Goal: Task Accomplishment & Management: Use online tool/utility

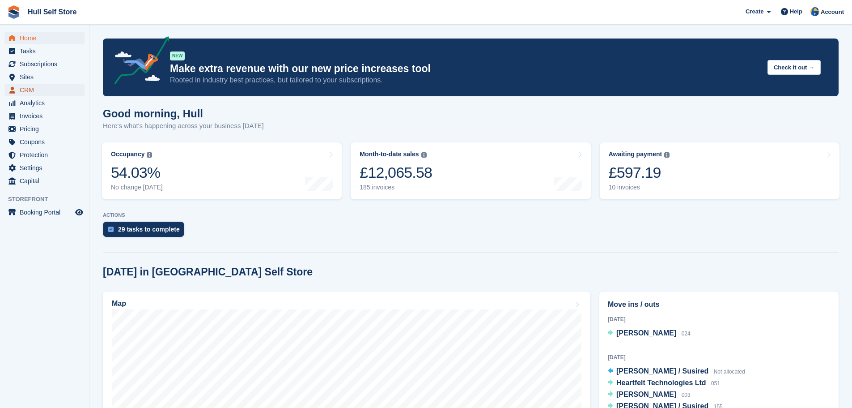
click at [31, 88] on span "CRM" at bounding box center [47, 90] width 54 height 13
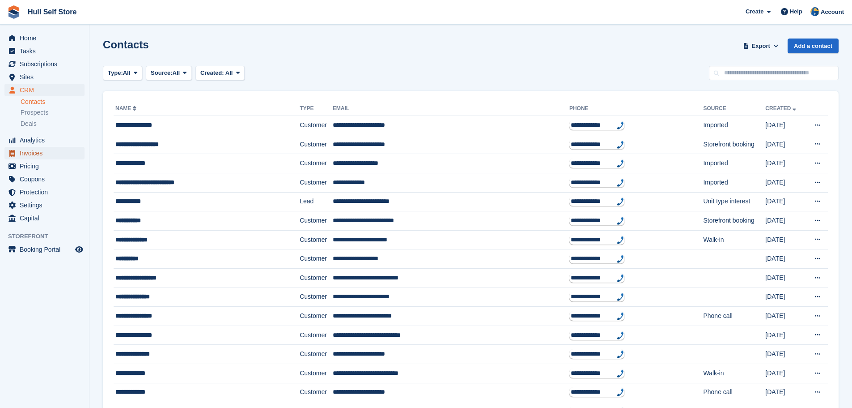
click at [30, 153] on span "Invoices" at bounding box center [47, 153] width 54 height 13
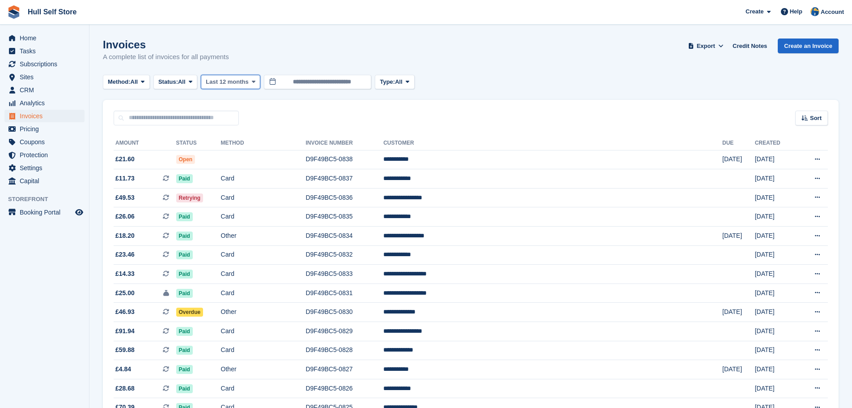
click at [245, 84] on span "Last 12 months" at bounding box center [227, 81] width 42 height 9
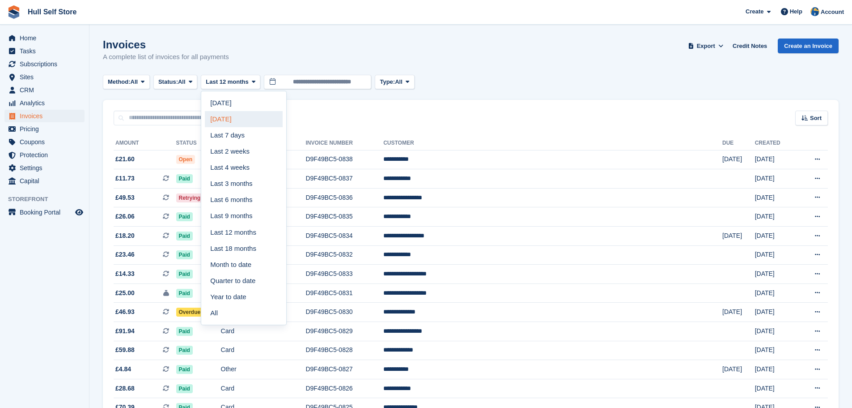
click at [241, 123] on link "Yesterday" at bounding box center [244, 119] width 78 height 16
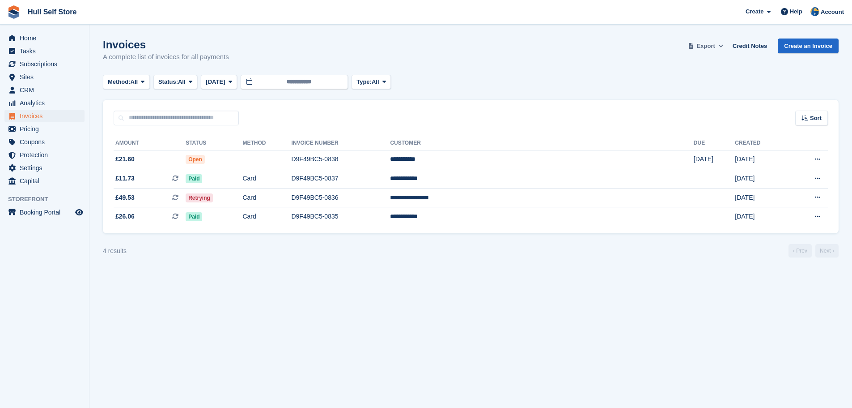
click at [705, 47] on span "Export" at bounding box center [706, 46] width 18 height 9
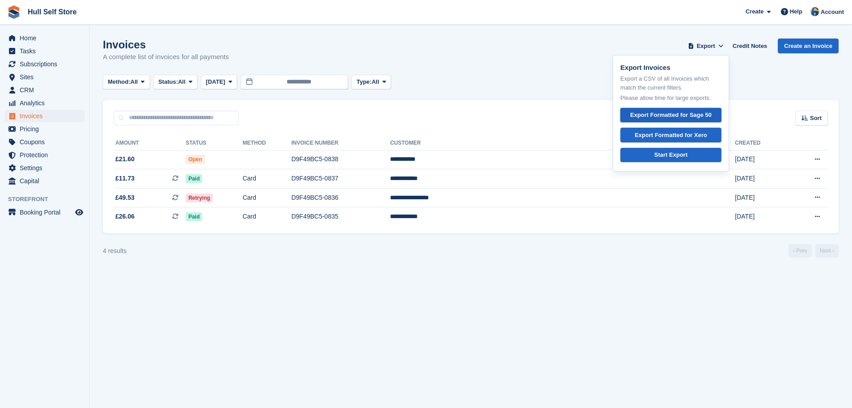
click at [679, 117] on div "Export Formatted for Sage 50" at bounding box center [670, 114] width 81 height 9
click at [753, 45] on link "Credit Notes" at bounding box center [750, 45] width 42 height 15
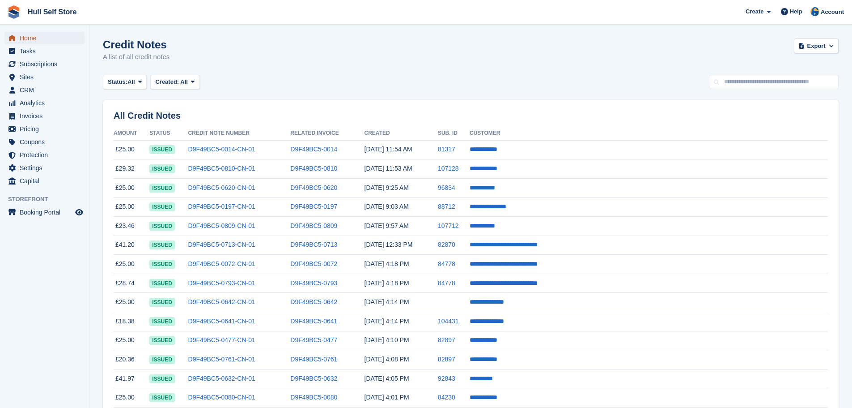
click at [48, 42] on span "Home" at bounding box center [47, 38] width 54 height 13
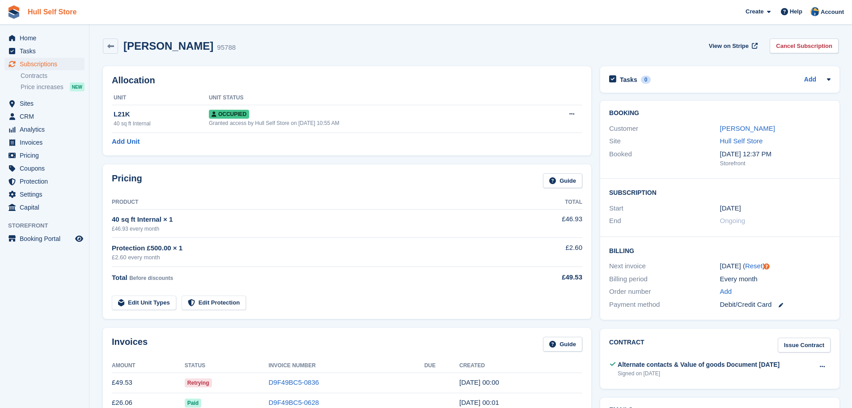
click at [48, 8] on link "Hull Self Store" at bounding box center [52, 11] width 56 height 15
